Goal: Task Accomplishment & Management: Use online tool/utility

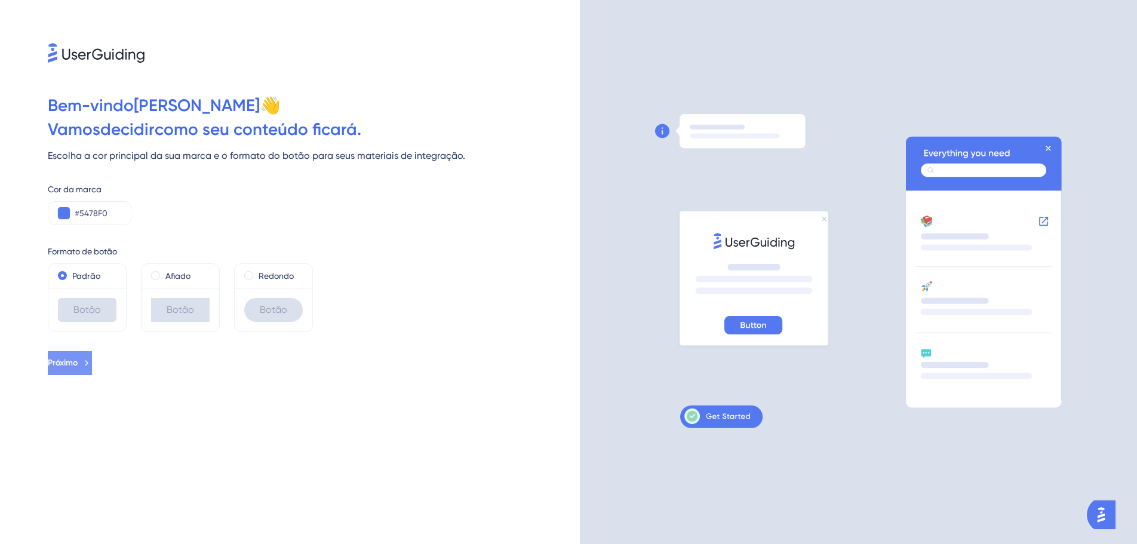
click at [78, 362] on font "Próximo" at bounding box center [63, 363] width 30 height 10
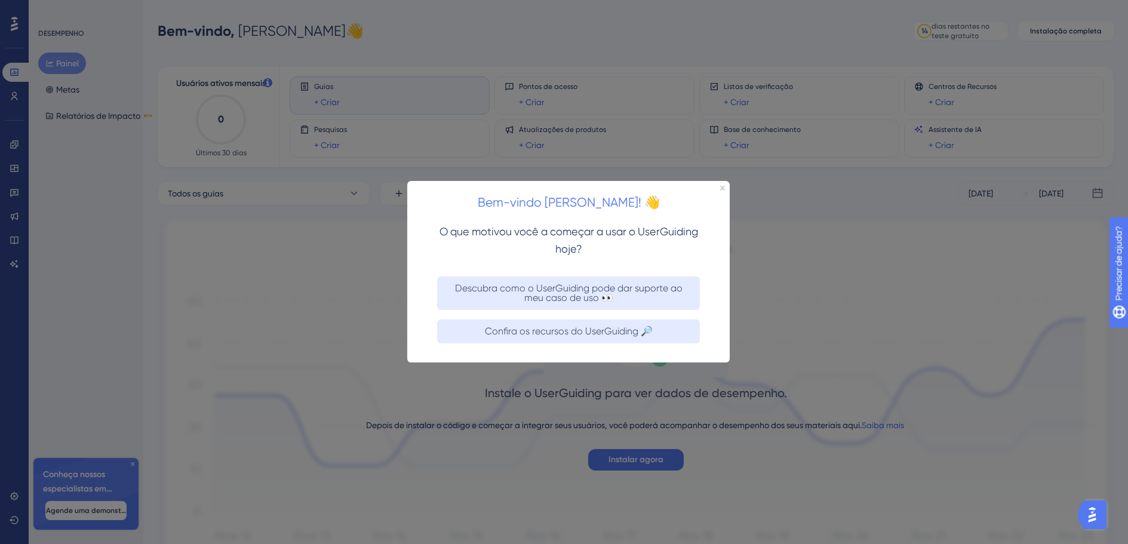
click at [650, 459] on div at bounding box center [564, 272] width 1128 height 544
click at [136, 463] on div at bounding box center [564, 272] width 1128 height 544
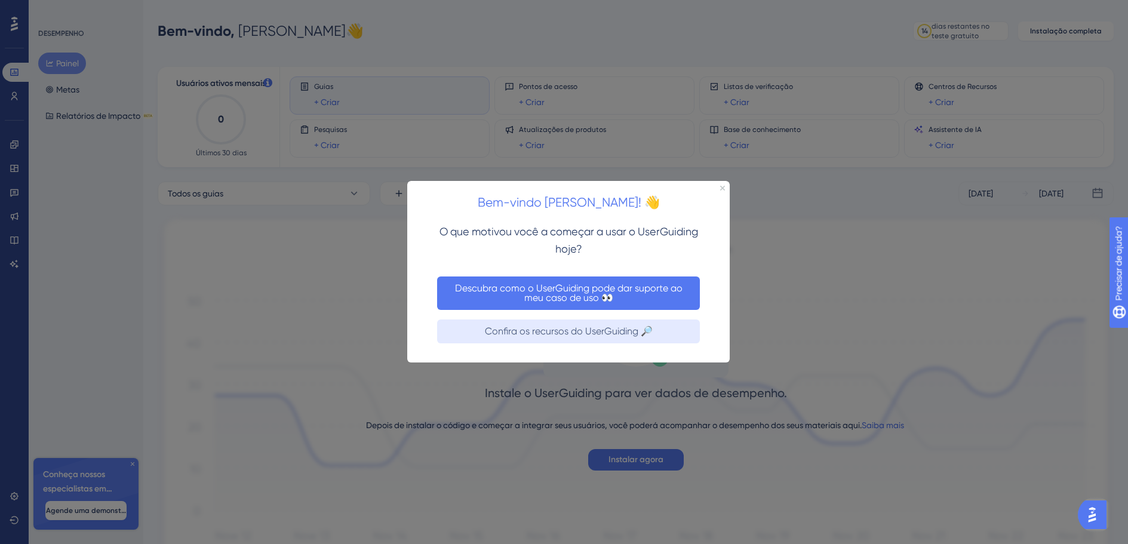
click at [570, 285] on font "Descubra como o UserGuiding pode dar suporte ao meu caso de uso 👀" at bounding box center [570, 293] width 230 height 21
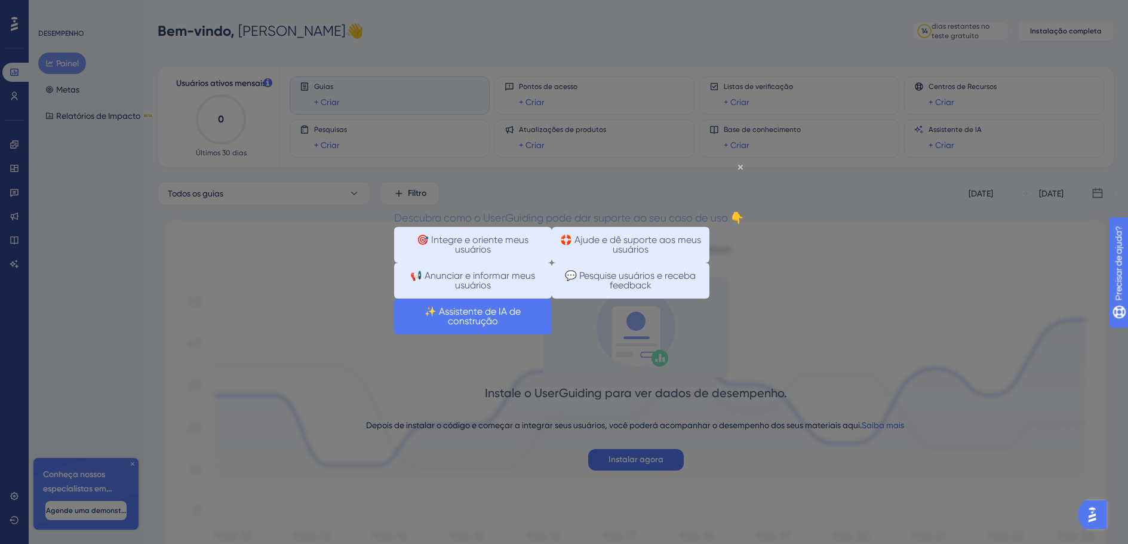
click at [552, 334] on button "✨ Assistente de IA de construção" at bounding box center [473, 317] width 158 height 36
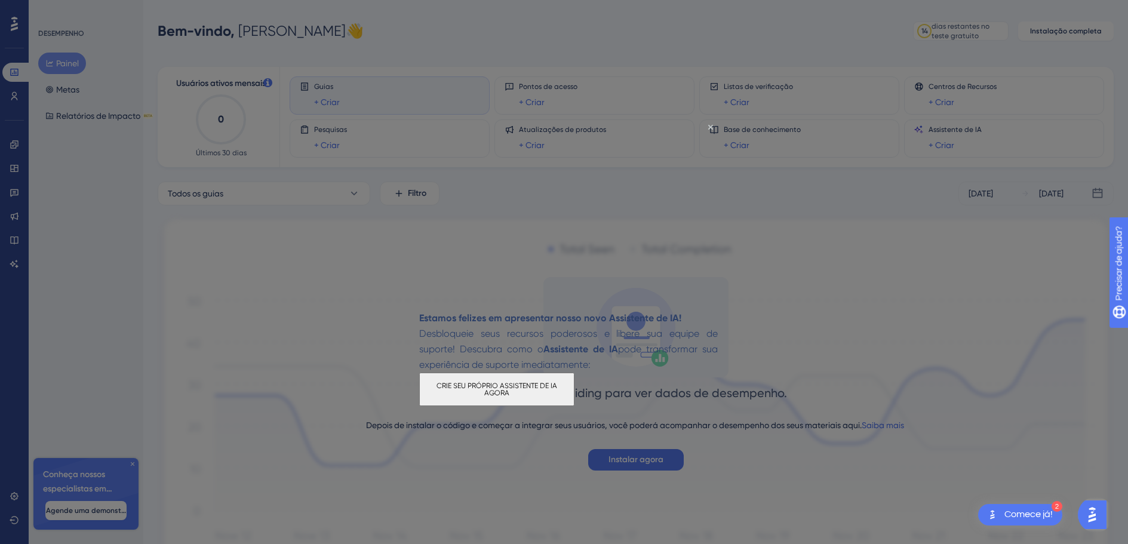
click at [631, 462] on div at bounding box center [564, 272] width 1128 height 544
click at [711, 126] on icon "Fechar visualização" at bounding box center [710, 127] width 5 height 5
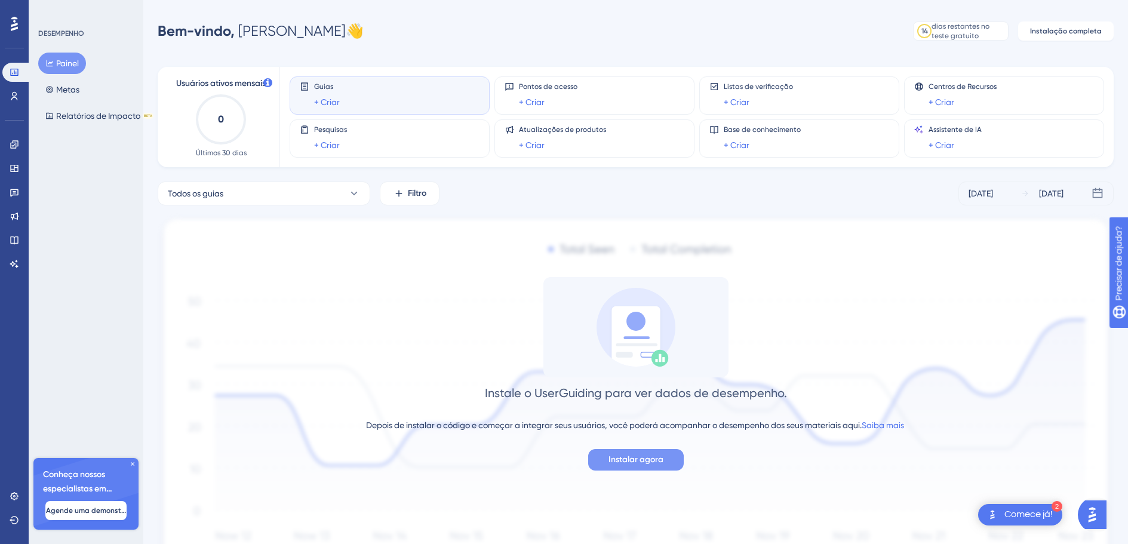
click at [643, 462] on font "Instalar agora" at bounding box center [636, 460] width 55 height 10
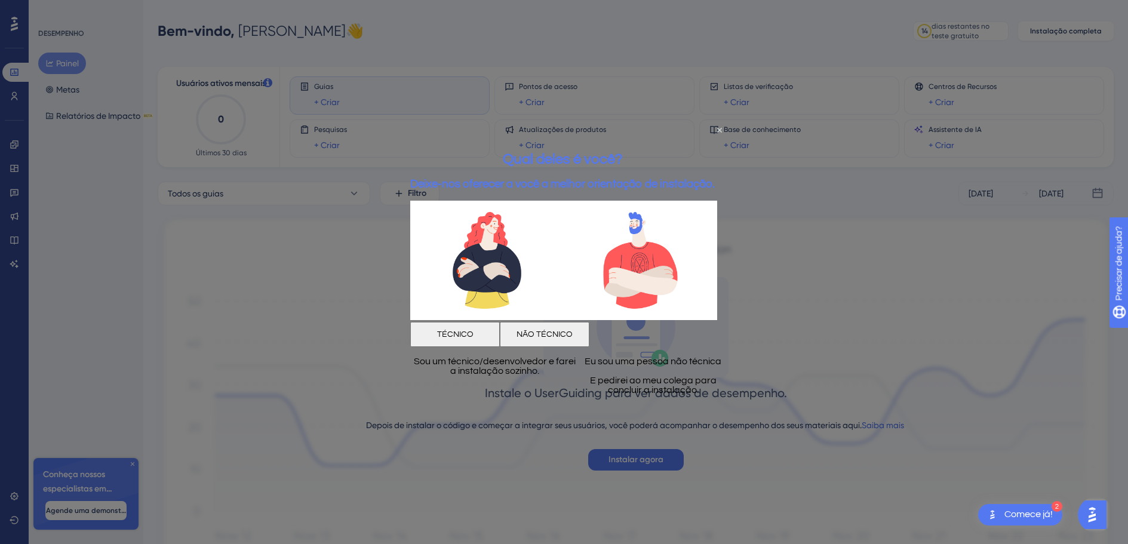
click at [573, 330] on font "NÃO TÉCNICO" at bounding box center [545, 334] width 56 height 8
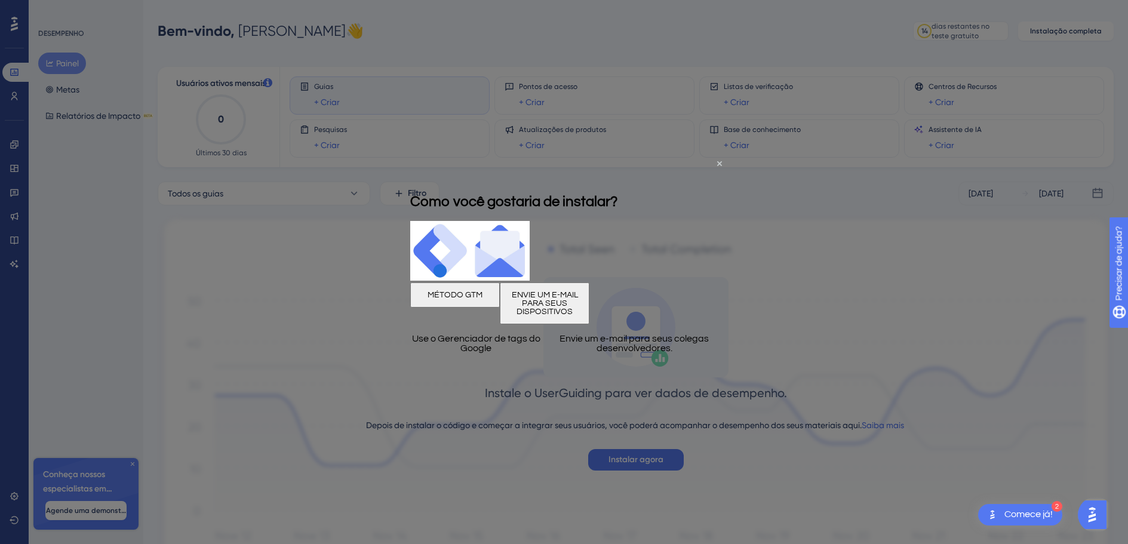
click at [643, 459] on div at bounding box center [564, 272] width 1128 height 544
click at [722, 162] on icon "Fechar visualização" at bounding box center [719, 163] width 5 height 5
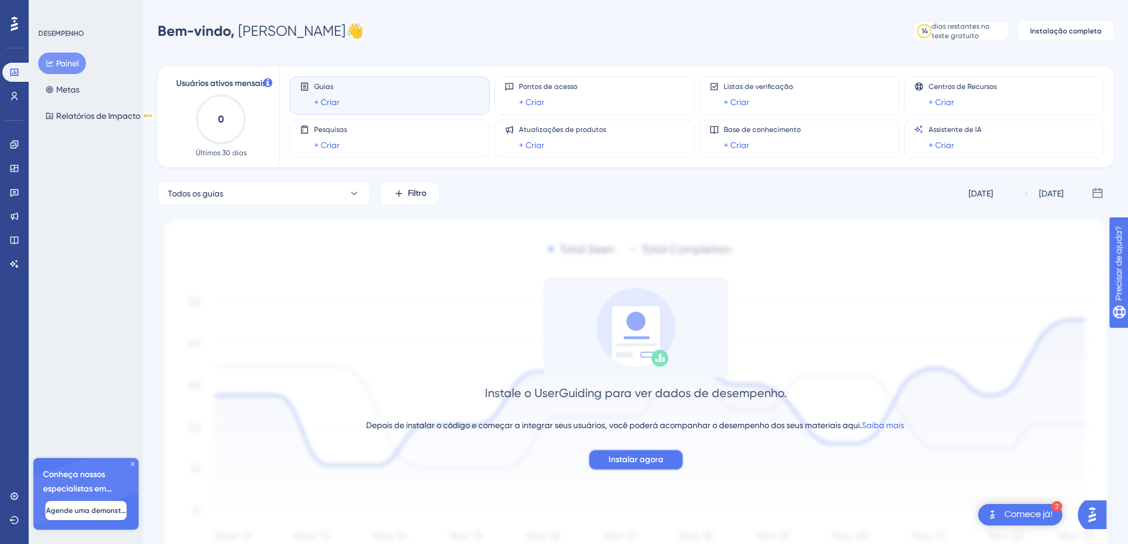
click at [641, 460] on font "Instalar agora" at bounding box center [636, 460] width 55 height 10
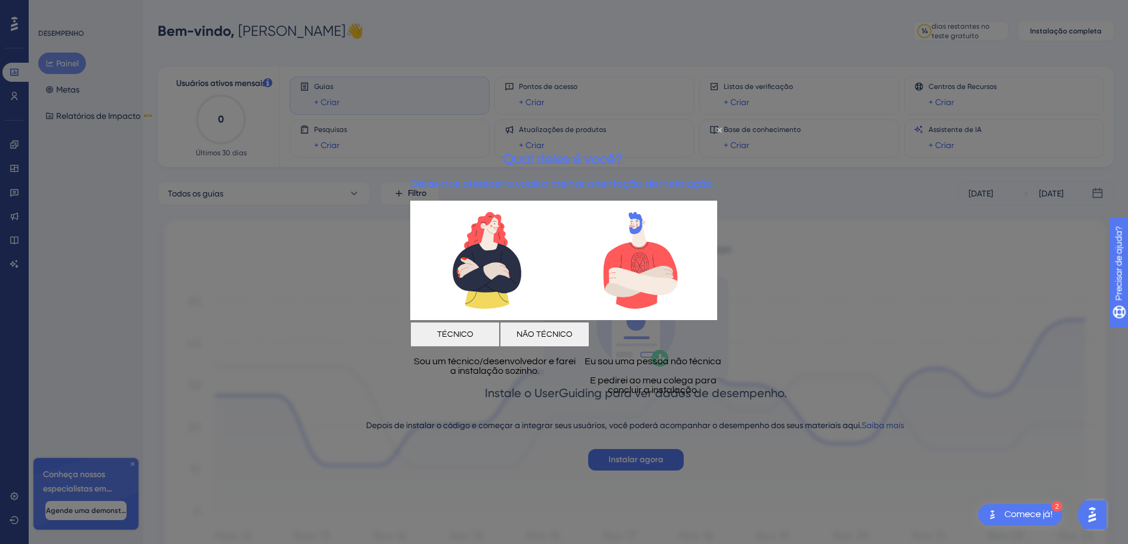
click at [573, 330] on font "NÃO TÉCNICO" at bounding box center [545, 334] width 56 height 8
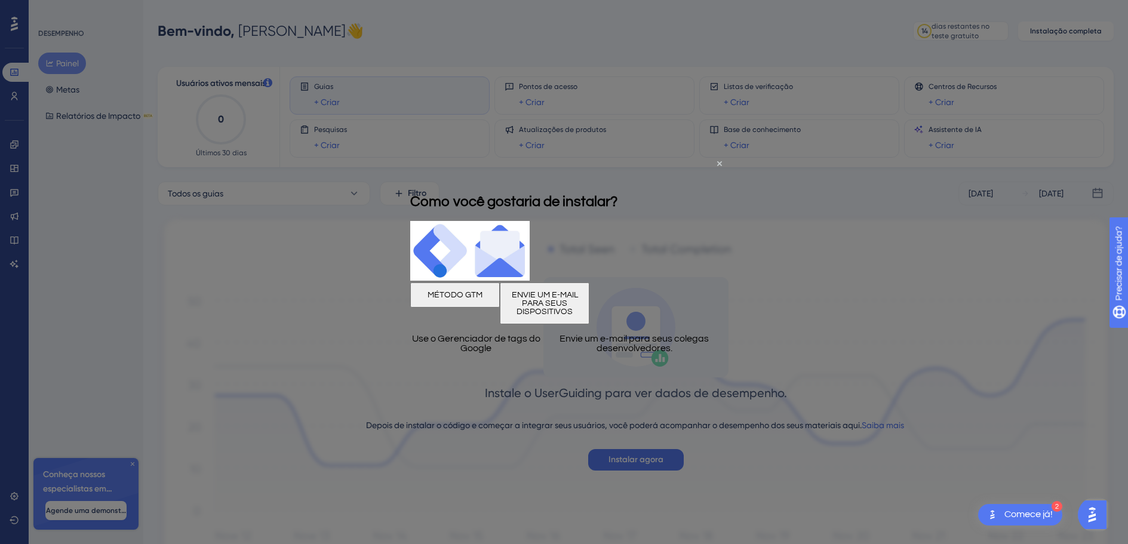
click at [498, 293] on button "MÉTODO GTM" at bounding box center [455, 294] width 90 height 25
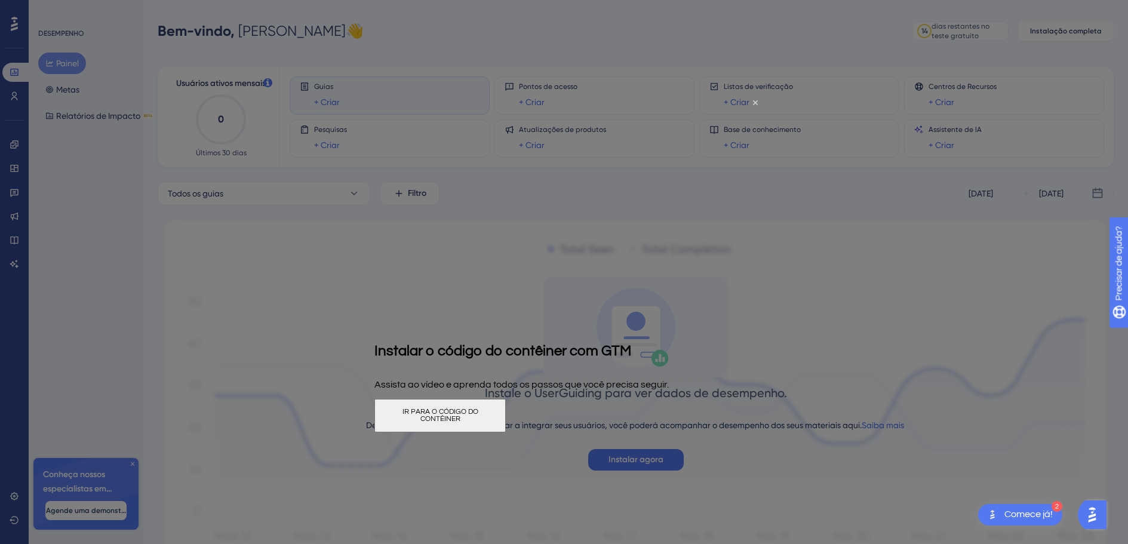
click at [478, 410] on font "IR PARA O CÓDIGO DO CONTÊINER" at bounding box center [441, 415] width 76 height 15
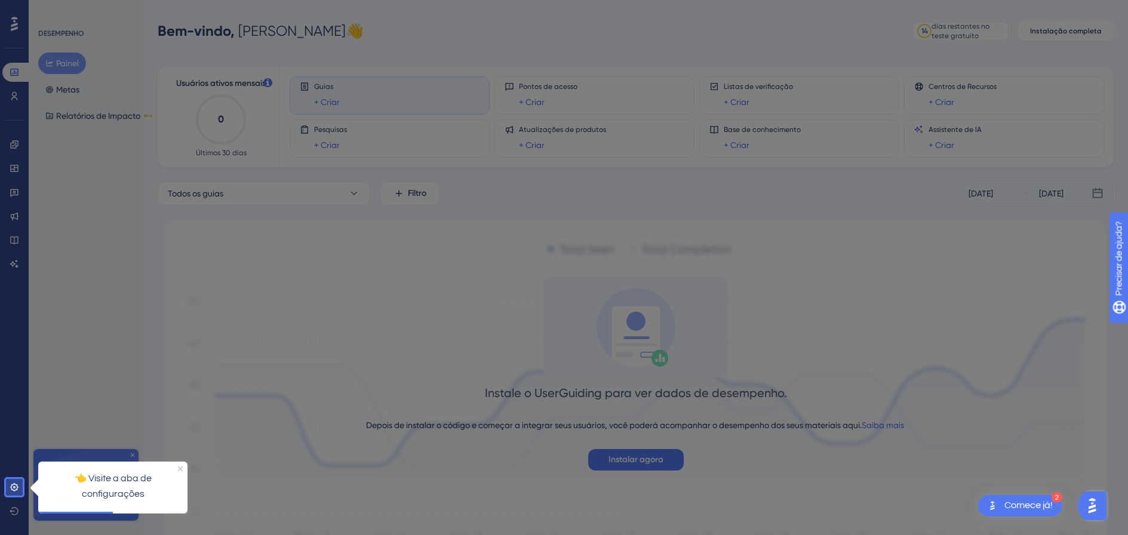
click at [643, 458] on div at bounding box center [580, 306] width 1115 height 612
click at [638, 458] on div at bounding box center [580, 306] width 1115 height 612
click at [16, 489] on icon at bounding box center [15, 488] width 10 height 10
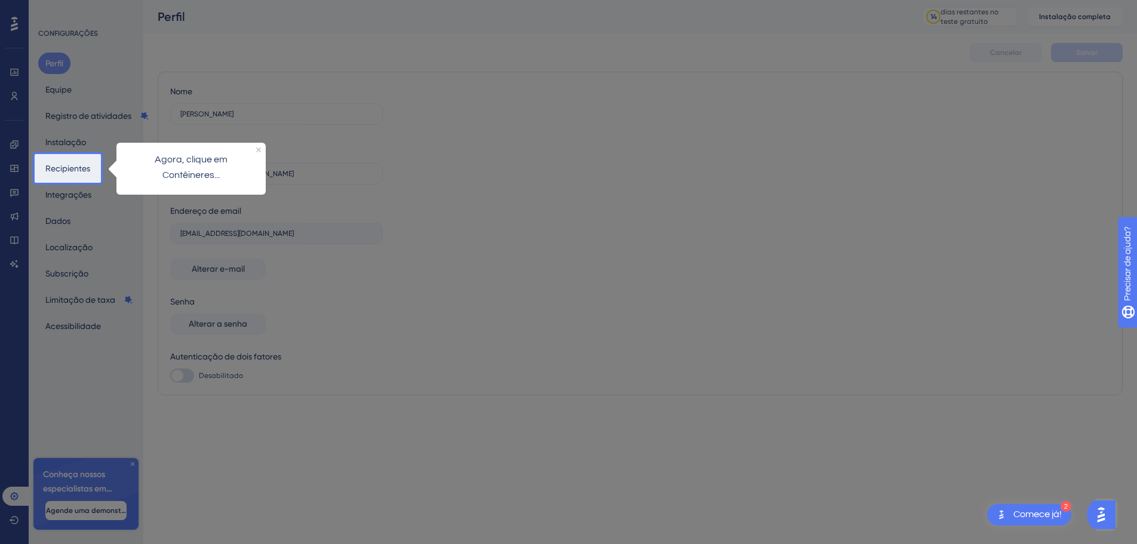
click at [210, 166] on p "Agora, clique em Contêineres..." at bounding box center [191, 167] width 130 height 31
click at [69, 165] on font "Recipientes" at bounding box center [67, 169] width 45 height 10
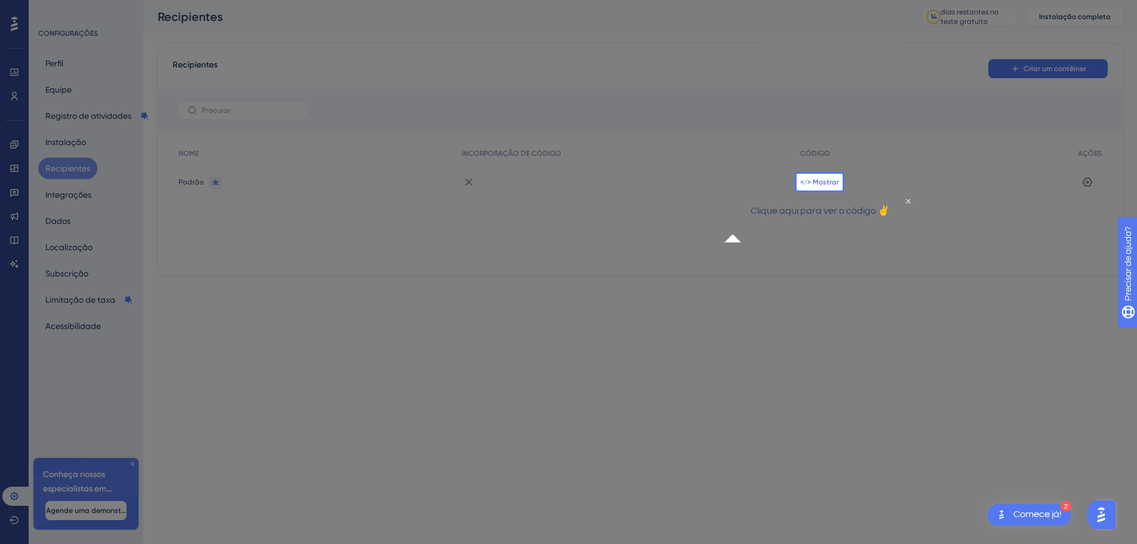
click at [824, 182] on font "</> Mostrar" at bounding box center [819, 182] width 39 height 8
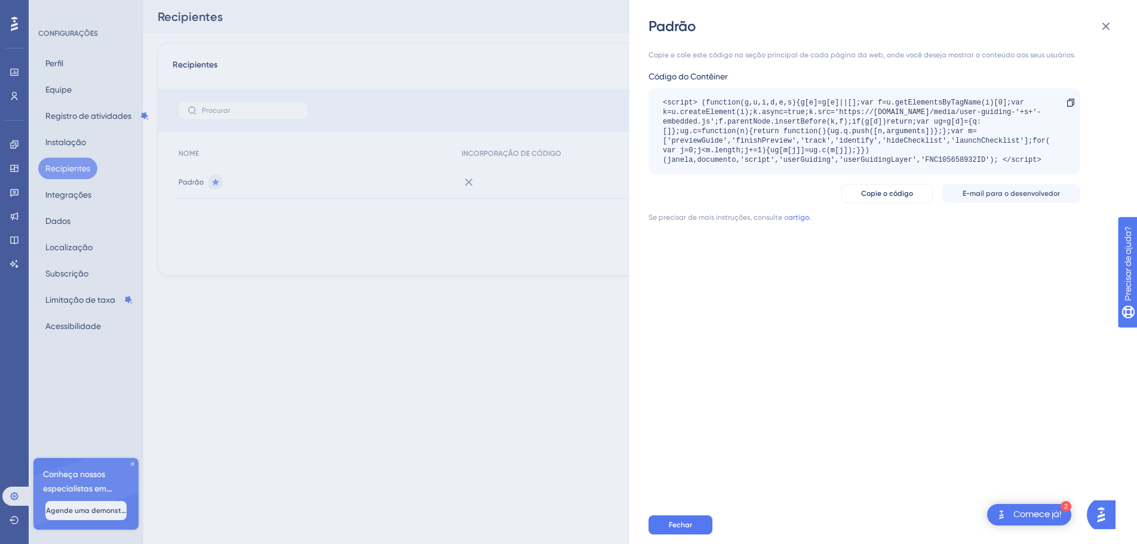
drag, startPoint x: 664, startPoint y: 544, endPoint x: 662, endPoint y: 556, distance: 12.7
click at [662, 0] on html "2 Comece já! Desempenho Usuários Noivado Widgets Opinião Atualizações de produt…" at bounding box center [568, 0] width 1137 height 0
